Goal: Task Accomplishment & Management: Manage account settings

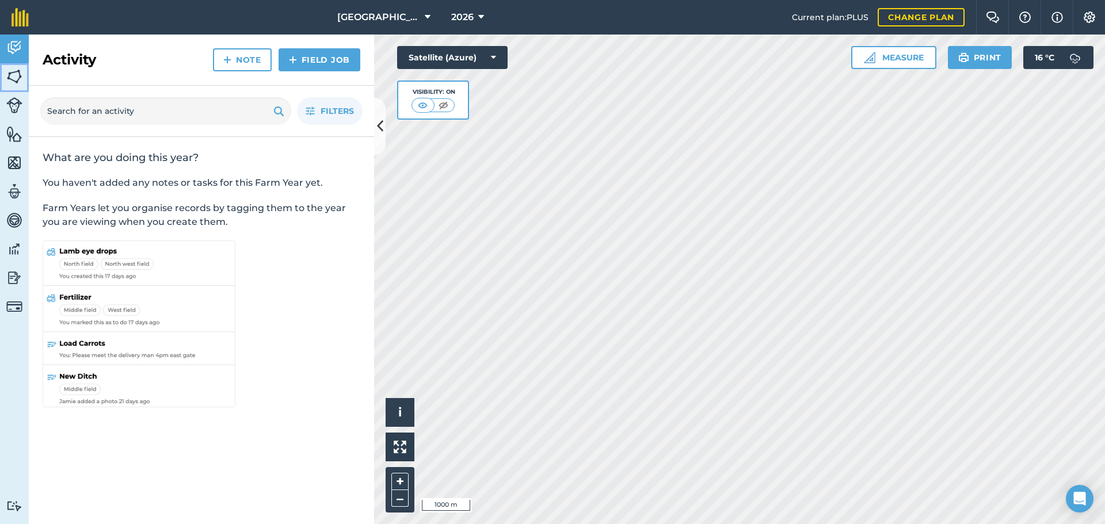
click at [13, 77] on img at bounding box center [14, 76] width 16 height 17
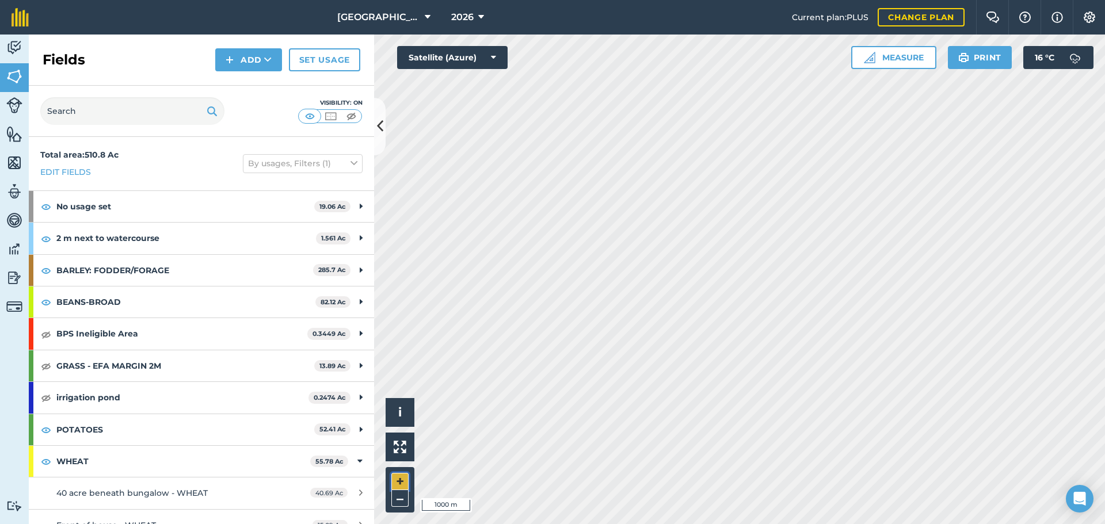
click at [404, 484] on button "+" at bounding box center [399, 481] width 17 height 17
click at [666, 524] on html "[GEOGRAPHIC_DATA] 2026 Current plan : PLUS Change plan Farm Chat Help Info Sett…" at bounding box center [552, 262] width 1105 height 524
click at [646, 524] on html "[GEOGRAPHIC_DATA] 2026 Current plan : PLUS Change plan Farm Chat Help Info Sett…" at bounding box center [552, 262] width 1105 height 524
click at [395, 497] on button "–" at bounding box center [399, 498] width 17 height 17
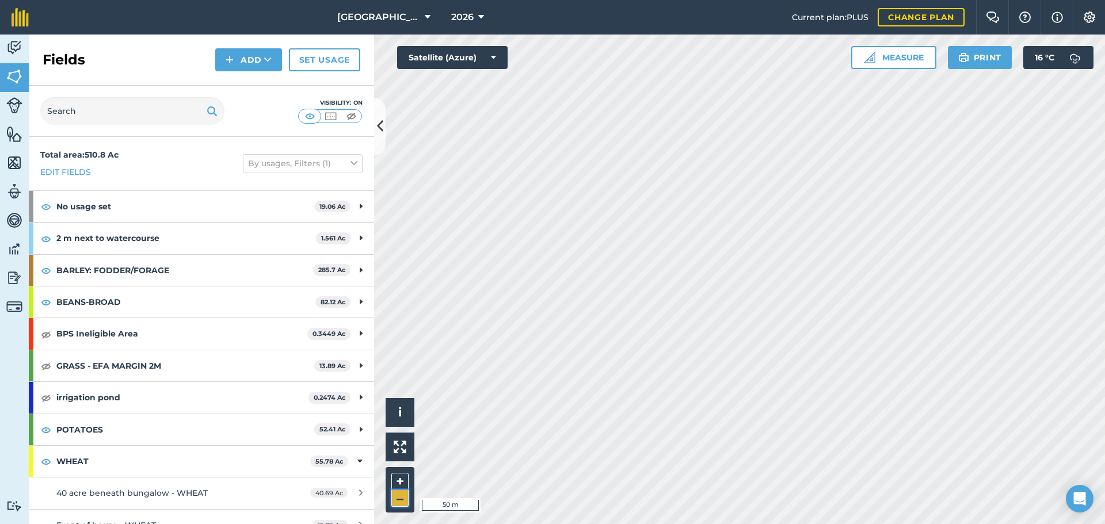
click at [395, 497] on button "–" at bounding box center [399, 498] width 17 height 17
